Goal: Task Accomplishment & Management: Complete application form

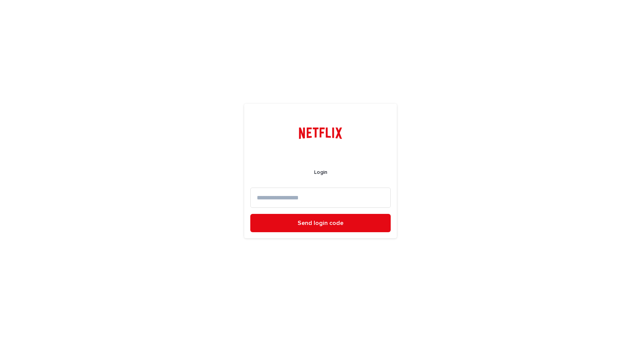
click at [316, 196] on input at bounding box center [320, 198] width 140 height 20
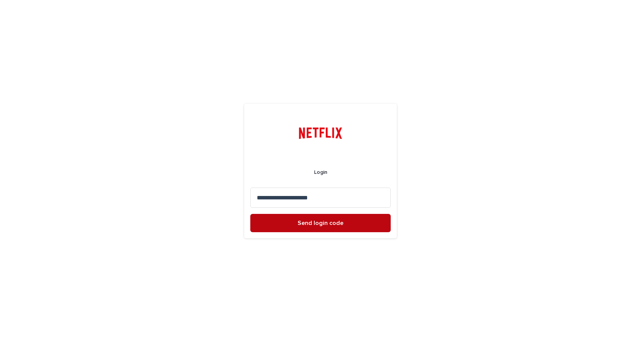
type input "**********"
click at [375, 227] on button "Send login code" at bounding box center [320, 223] width 140 height 18
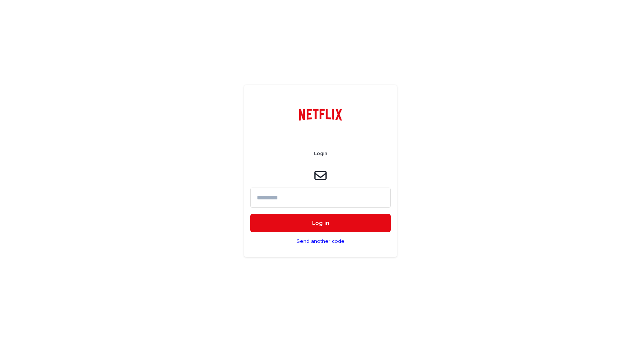
click at [318, 196] on input at bounding box center [320, 198] width 140 height 20
paste input "******"
type input "******"
click at [332, 222] on button "Log in" at bounding box center [320, 223] width 140 height 18
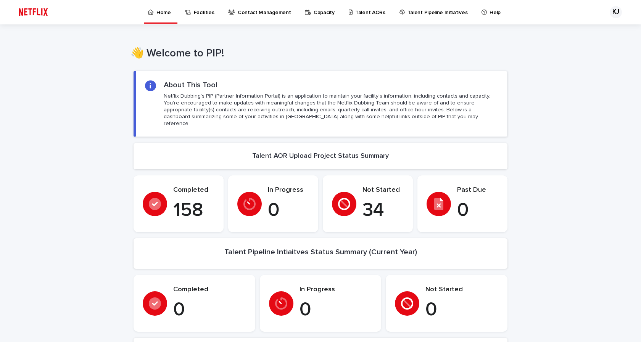
click at [457, 205] on p "0" at bounding box center [477, 210] width 41 height 23
click at [355, 13] on p "Talent AORs" at bounding box center [370, 8] width 30 height 16
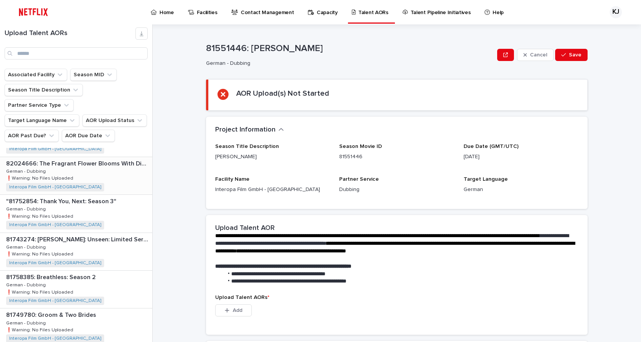
scroll to position [320, 0]
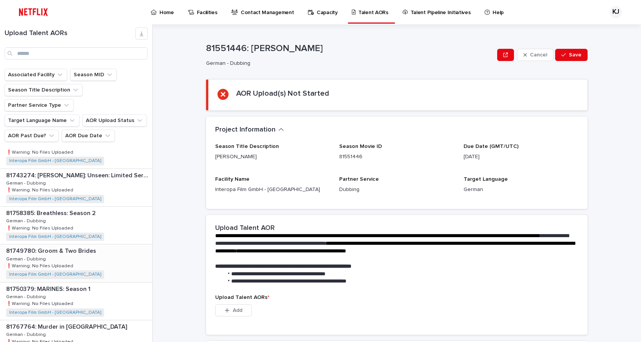
click at [90, 244] on div "81749780: Groom & Two Brides 81749780: Groom & Two Brides German - Dubbing Germ…" at bounding box center [76, 262] width 152 height 37
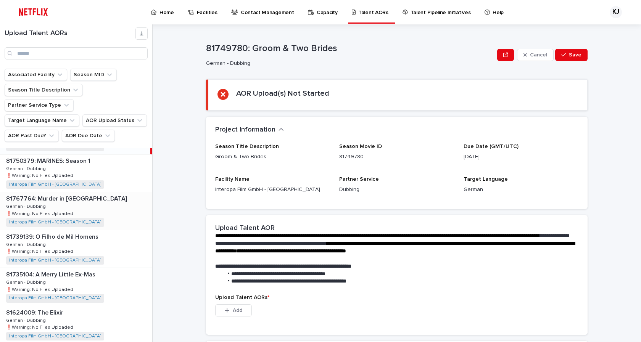
scroll to position [481, 0]
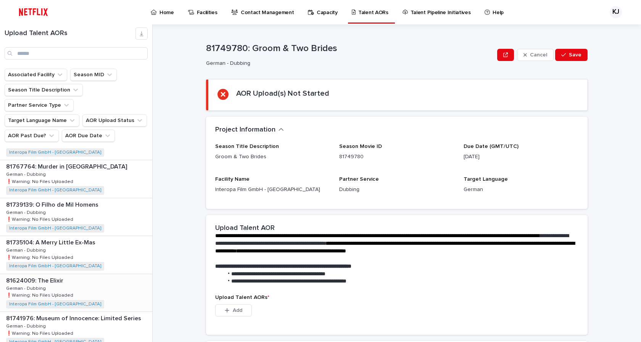
click at [67, 277] on p at bounding box center [77, 280] width 143 height 7
click at [225, 309] on icon "button" at bounding box center [227, 310] width 5 height 5
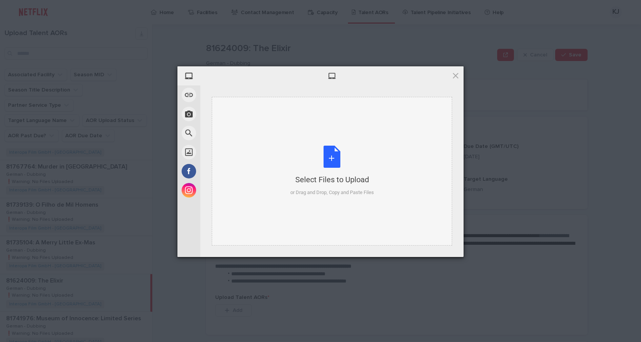
click at [332, 160] on div "Select Files to Upload or Drag and Drop, Copy and Paste Files" at bounding box center [332, 171] width 84 height 51
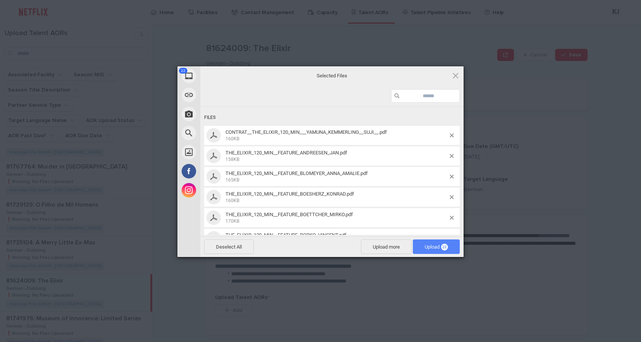
click at [424, 247] on span "Upload 22" at bounding box center [435, 247] width 23 height 6
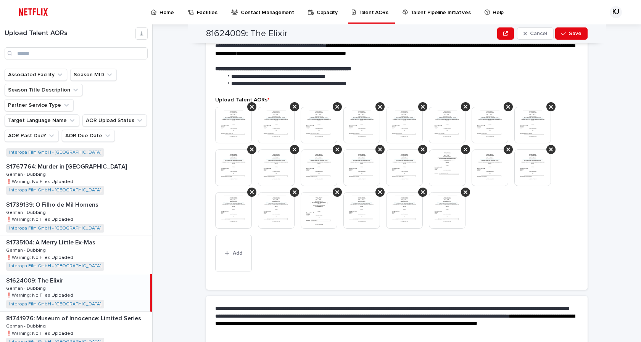
scroll to position [230, 0]
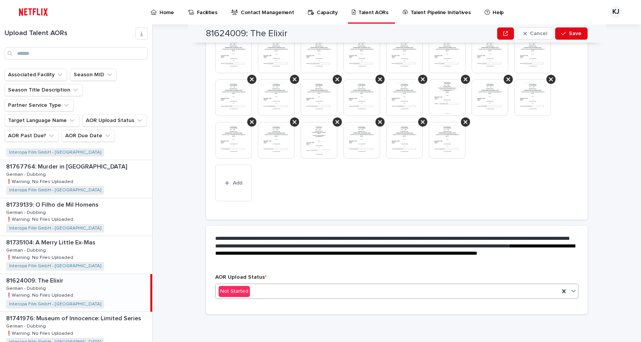
click at [527, 291] on div "Not Started" at bounding box center [387, 291] width 344 height 13
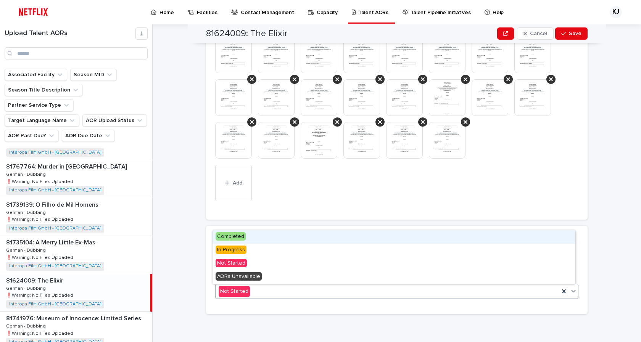
click at [224, 236] on span "Completed" at bounding box center [230, 236] width 30 height 8
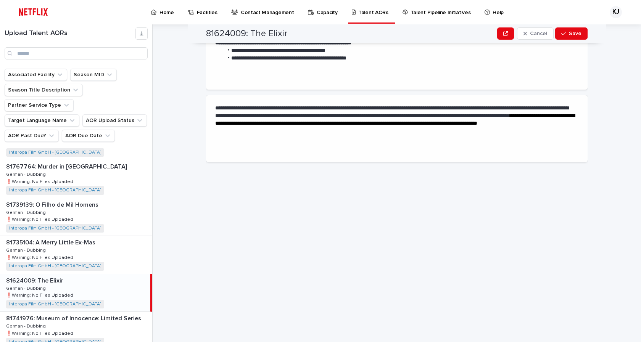
scroll to position [0, 0]
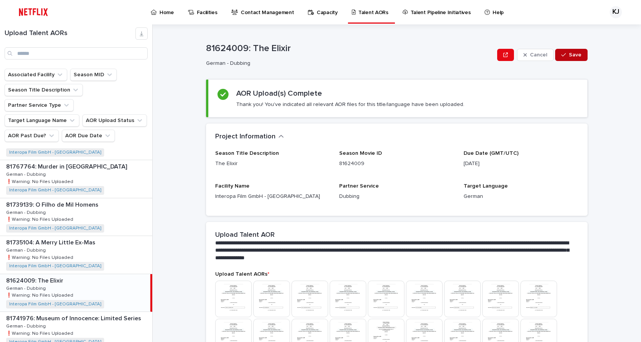
click at [572, 56] on span "Save" at bounding box center [575, 54] width 13 height 5
